Goal: Information Seeking & Learning: Check status

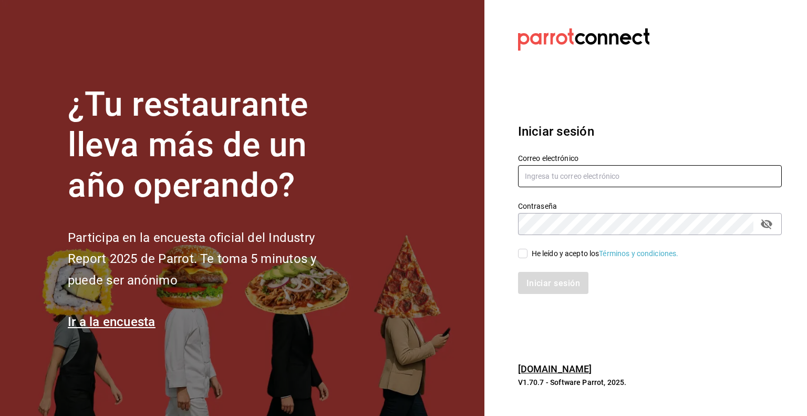
type input "[EMAIL_ADDRESS][DOMAIN_NAME]"
click at [525, 254] on input "He leído y acepto los Términos y condiciones." at bounding box center [522, 253] width 9 height 9
checkbox input "true"
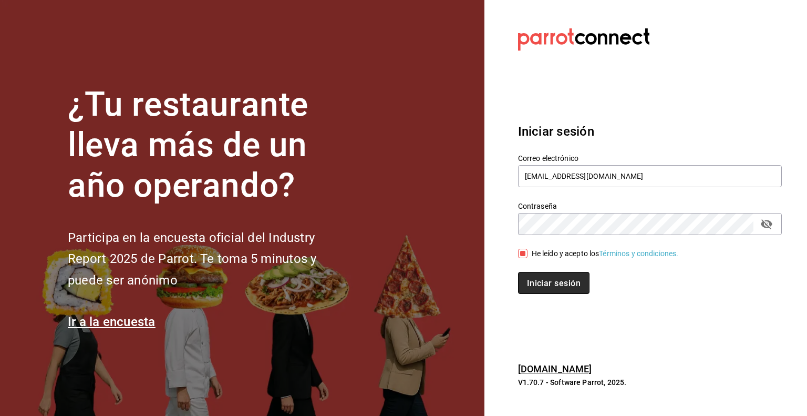
click at [552, 284] on font "Iniciar sesión" at bounding box center [554, 283] width 54 height 10
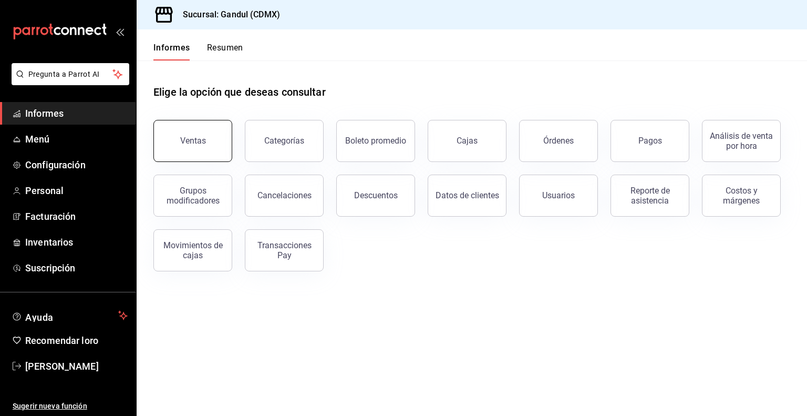
click at [214, 140] on button "Ventas" at bounding box center [192, 141] width 79 height 42
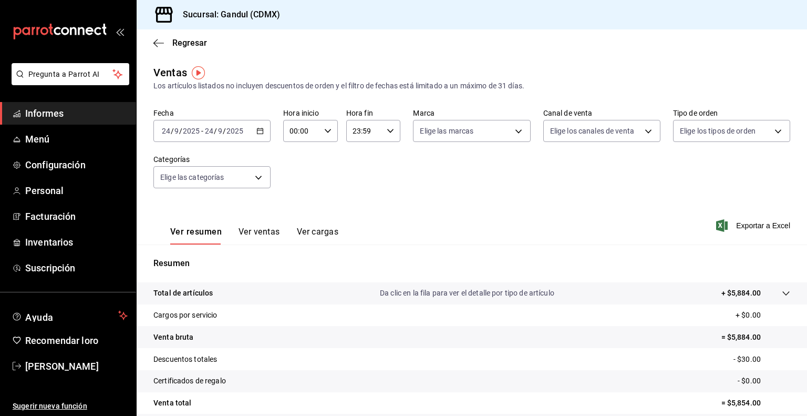
click at [259, 130] on icon "button" at bounding box center [260, 130] width 7 height 7
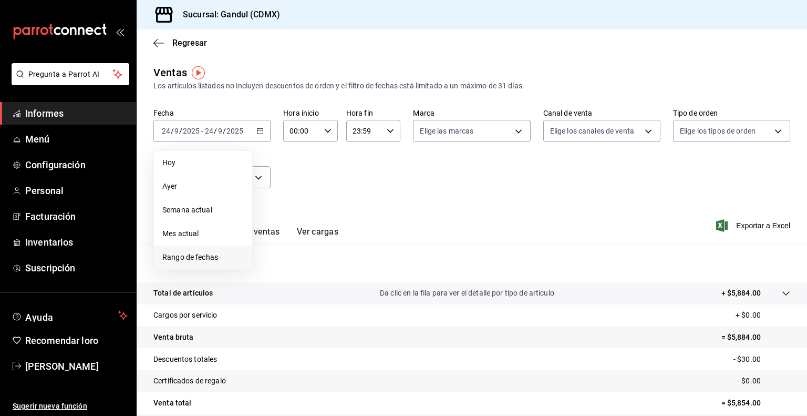
click at [182, 258] on font "Rango de fechas" at bounding box center [190, 257] width 56 height 8
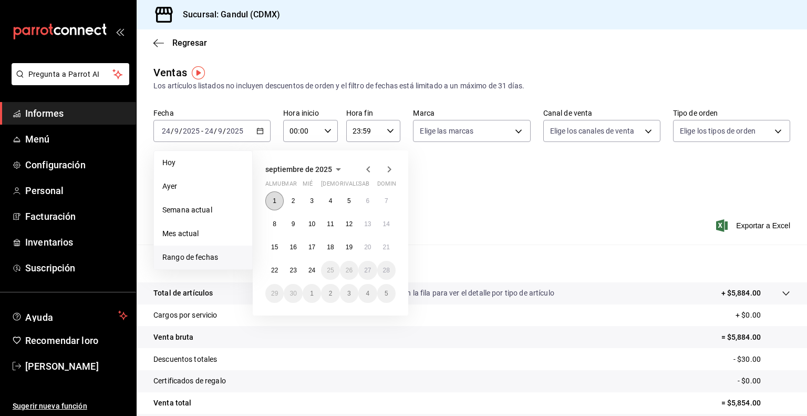
click at [274, 198] on font "1" at bounding box center [275, 200] width 4 height 7
click at [294, 266] on font "23" at bounding box center [293, 269] width 7 height 7
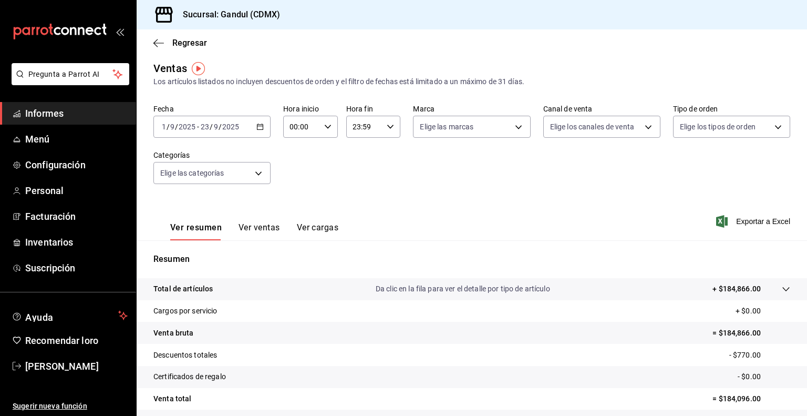
scroll to position [1, 0]
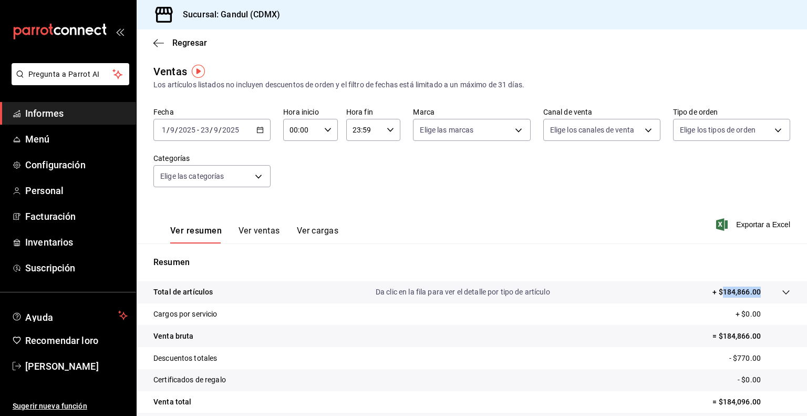
drag, startPoint x: 716, startPoint y: 290, endPoint x: 754, endPoint y: 292, distance: 37.4
click at [754, 292] on tr "Total de artículos Da clic en la fila para ver el detalle por tipo de artículo …" at bounding box center [472, 292] width 671 height 22
copy tbody "184,866.00"
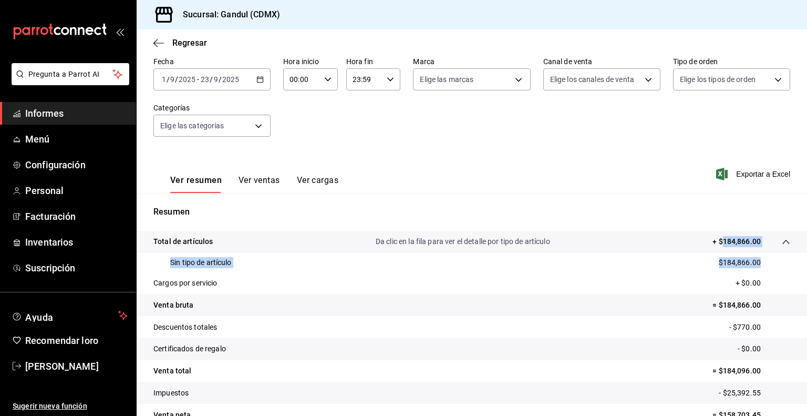
scroll to position [58, 0]
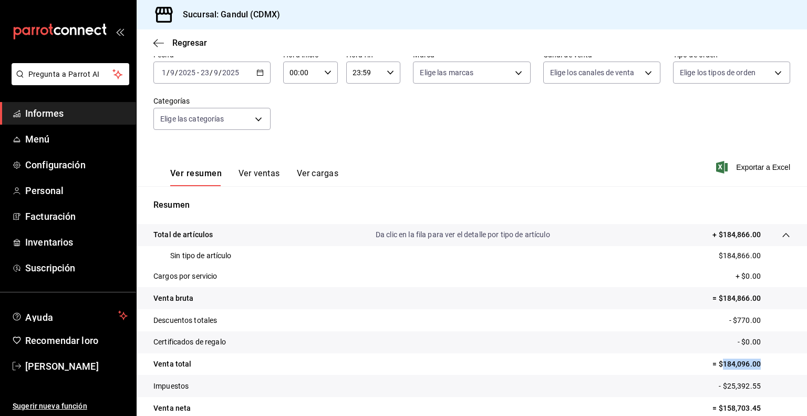
drag, startPoint x: 717, startPoint y: 363, endPoint x: 753, endPoint y: 363, distance: 36.3
click at [753, 363] on p "= $184,096.00" at bounding box center [752, 363] width 78 height 11
copy font "184,096.00"
click at [259, 71] on \(Stroke\) "button" at bounding box center [261, 71] width 6 height 1
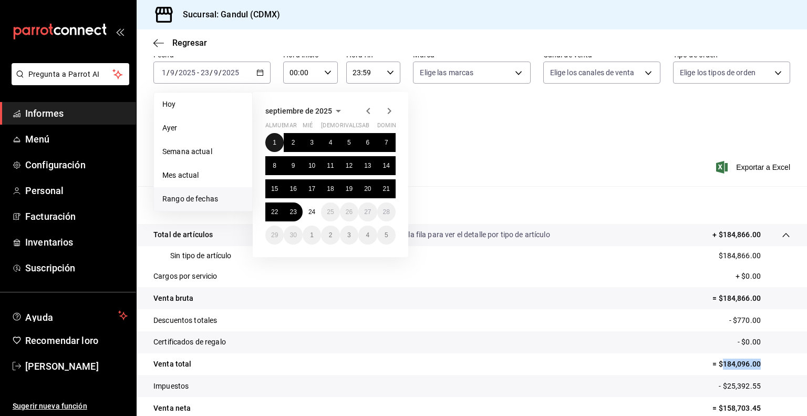
click at [275, 140] on font "1" at bounding box center [275, 142] width 4 height 7
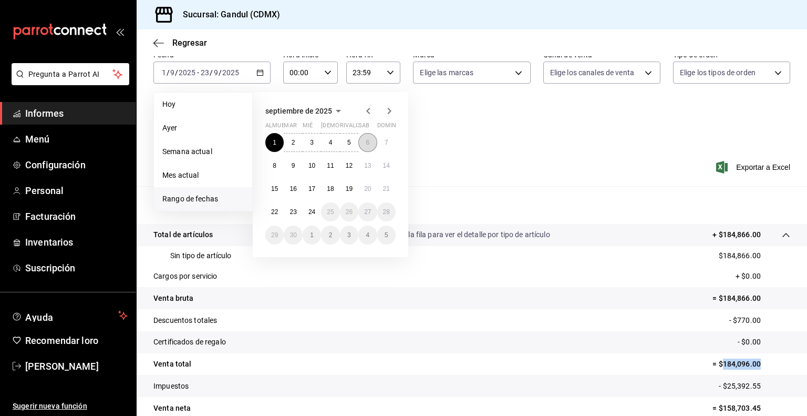
click at [368, 139] on font "6" at bounding box center [368, 142] width 4 height 7
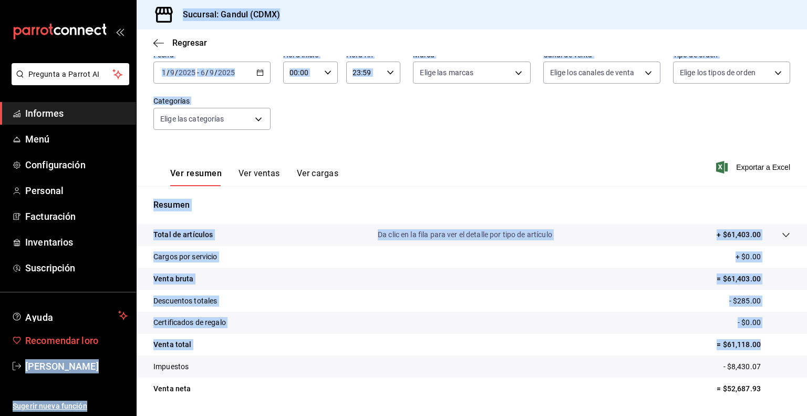
drag, startPoint x: 761, startPoint y: 344, endPoint x: 127, endPoint y: 344, distance: 634.4
click at [127, 344] on div "Pregunta a Parrot AI Informes Menú Configuración Personal Facturación Inventari…" at bounding box center [403, 208] width 807 height 416
click at [261, 72] on \(Stroke\) "button" at bounding box center [260, 73] width 6 height 6
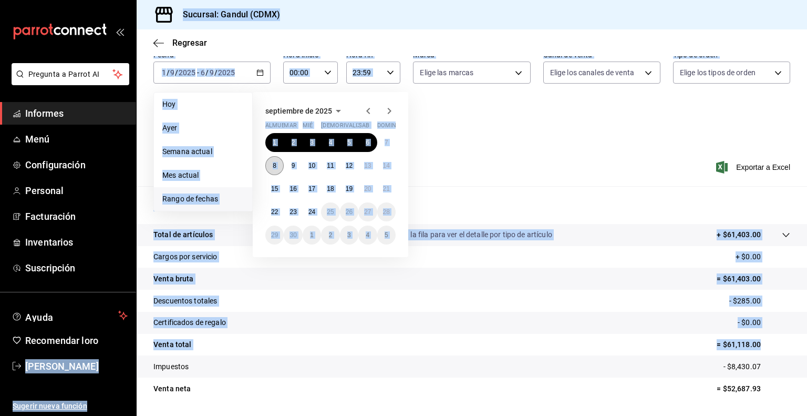
click at [273, 163] on font "8" at bounding box center [275, 165] width 4 height 7
click at [375, 163] on button "13" at bounding box center [367, 165] width 18 height 19
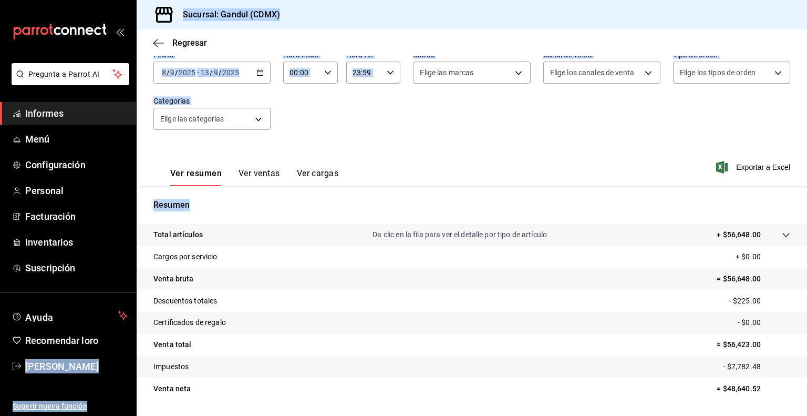
click at [375, 149] on div "Ver resumen Ver ventas Ver cargas Exportar a Excel" at bounding box center [472, 164] width 671 height 44
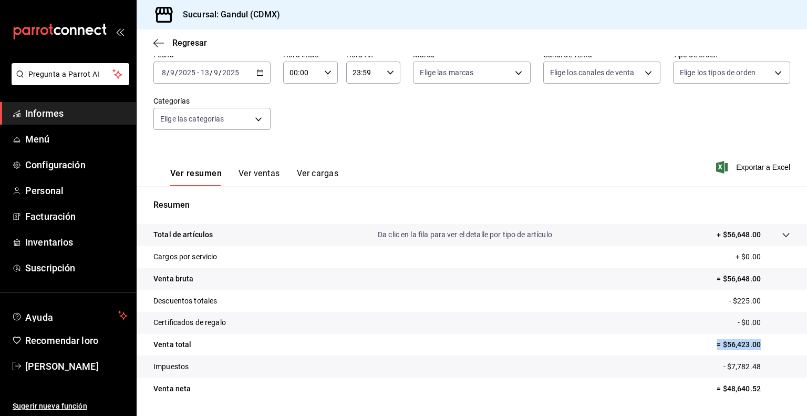
drag, startPoint x: 702, startPoint y: 344, endPoint x: 760, endPoint y: 344, distance: 57.3
click at [760, 344] on tr "Venta total = $56,423.00" at bounding box center [472, 345] width 671 height 22
click at [251, 75] on div "2025-09-08 8 / 9 / 2025 - 2025-09-13 13 / 9 / 2025" at bounding box center [211, 72] width 117 height 22
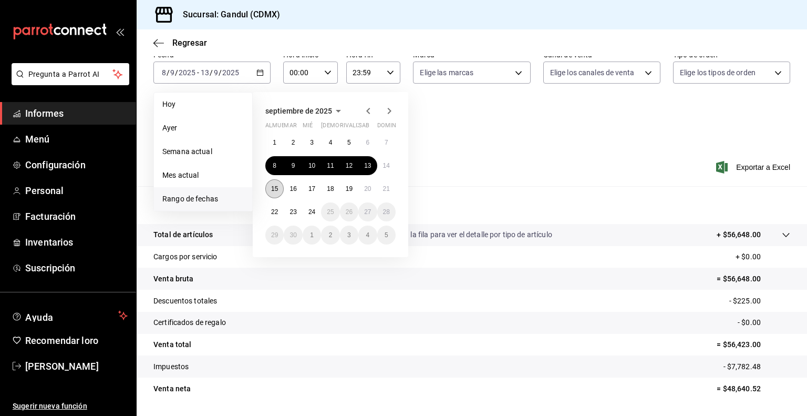
click at [281, 186] on button "15" at bounding box center [274, 188] width 18 height 19
click at [368, 189] on font "20" at bounding box center [367, 188] width 7 height 7
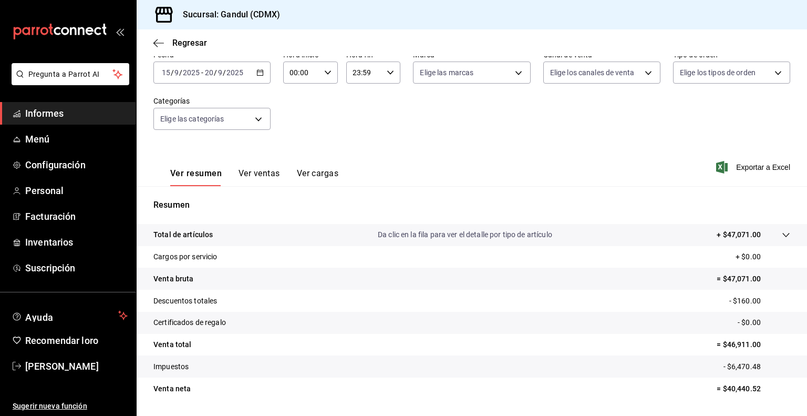
click at [262, 70] on icon "button" at bounding box center [260, 72] width 7 height 7
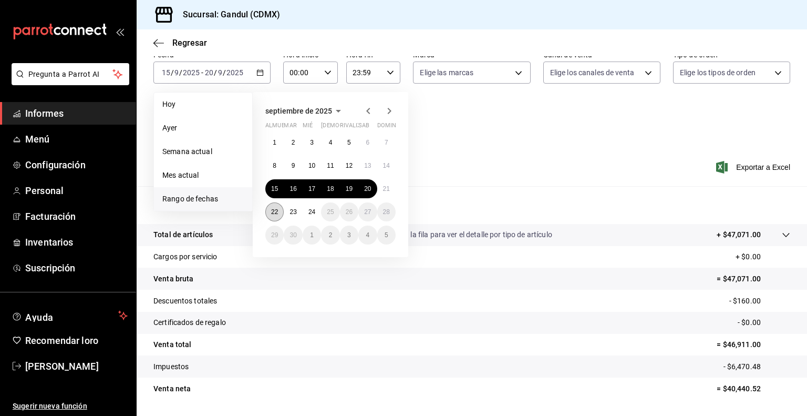
click at [273, 211] on font "22" at bounding box center [274, 211] width 7 height 7
click at [296, 212] on font "23" at bounding box center [293, 211] width 7 height 7
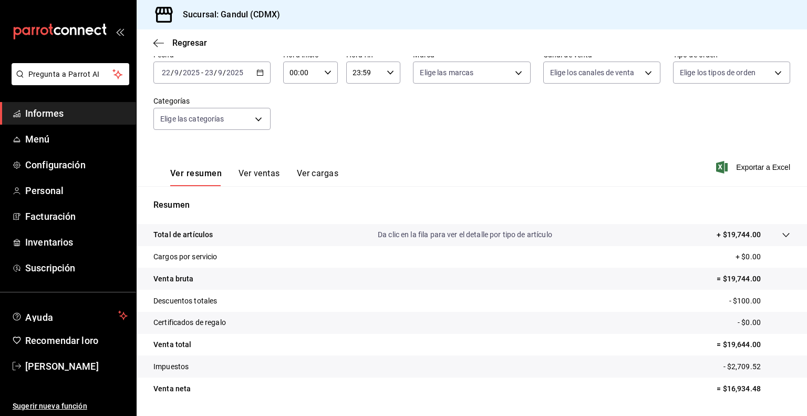
click at [233, 79] on div "2025-09-22 22 / 9 / 2025 - 2025-09-23 23 / 9 / 2025" at bounding box center [211, 72] width 117 height 22
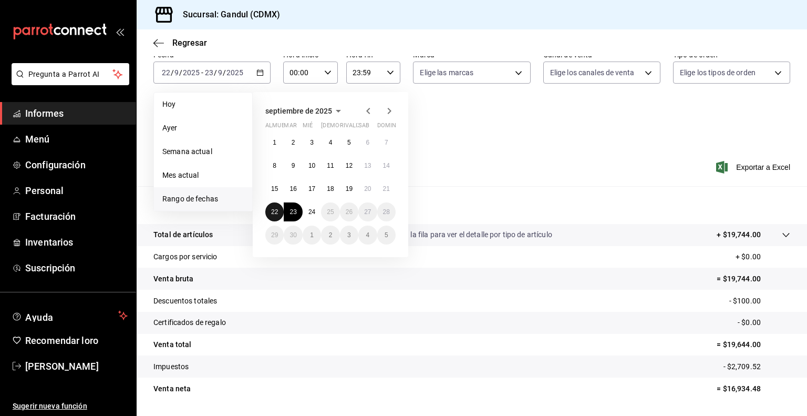
click at [276, 207] on button "22" at bounding box center [274, 211] width 18 height 19
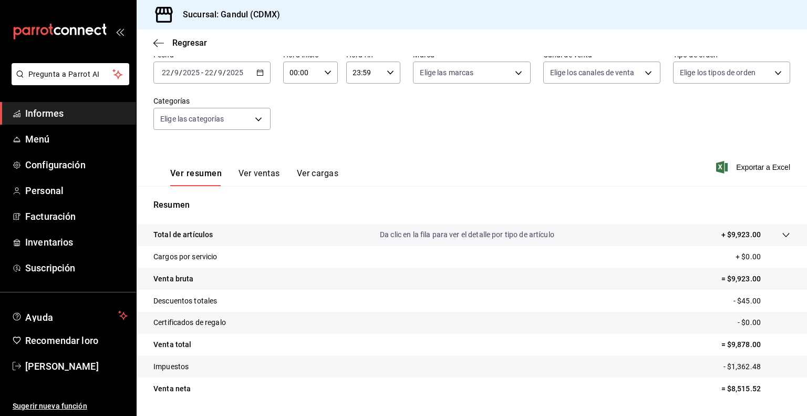
click at [263, 69] on div "2025-09-22 22 / 9 / 2025 - 2025-09-22 22 / 9 / 2025" at bounding box center [211, 72] width 117 height 22
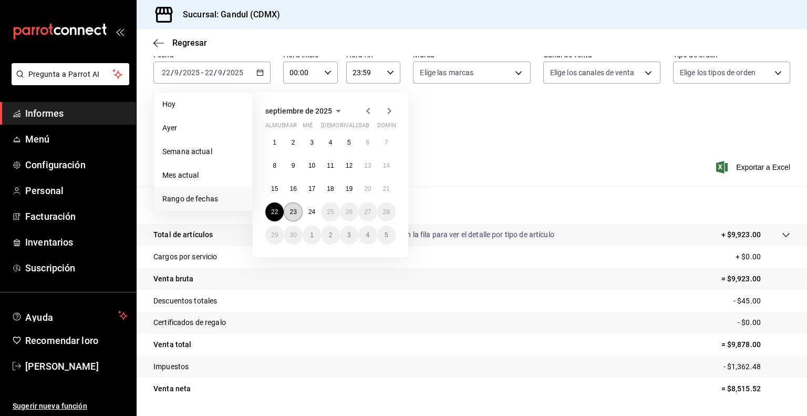
click at [295, 212] on font "23" at bounding box center [293, 211] width 7 height 7
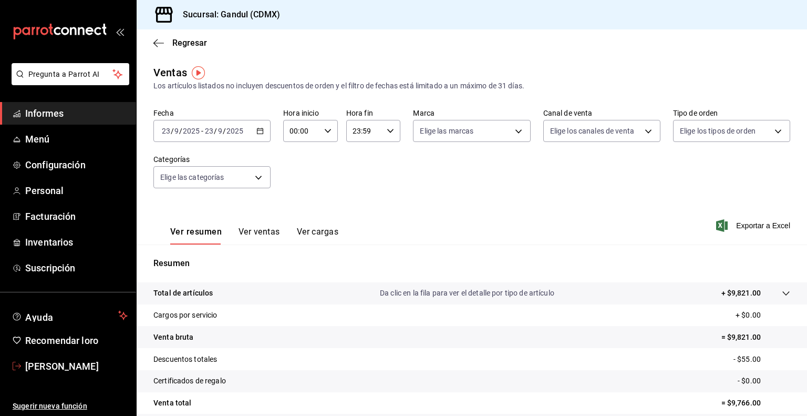
drag, startPoint x: 61, startPoint y: 360, endPoint x: 128, endPoint y: 323, distance: 76.7
click at [61, 361] on font "Rodrigo Moreno" at bounding box center [62, 366] width 74 height 11
